Goal: Navigation & Orientation: Find specific page/section

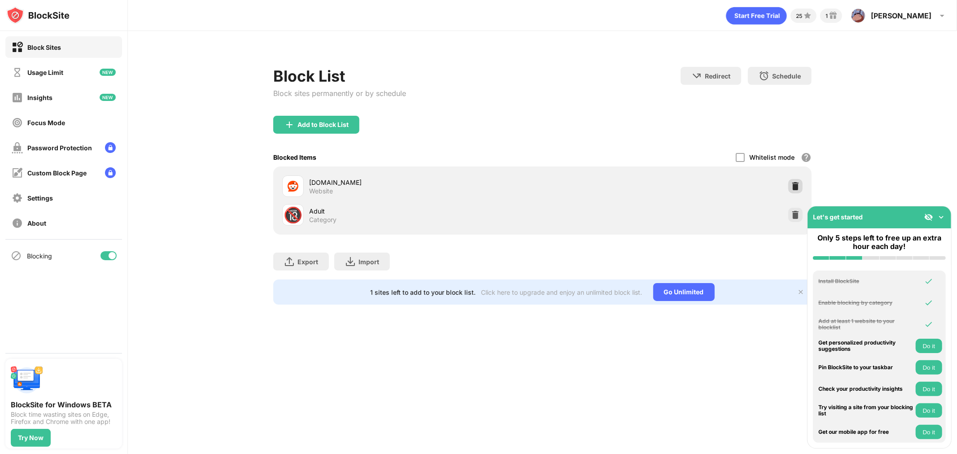
click at [795, 184] on img at bounding box center [795, 186] width 9 height 9
